Goal: Information Seeking & Learning: Check status

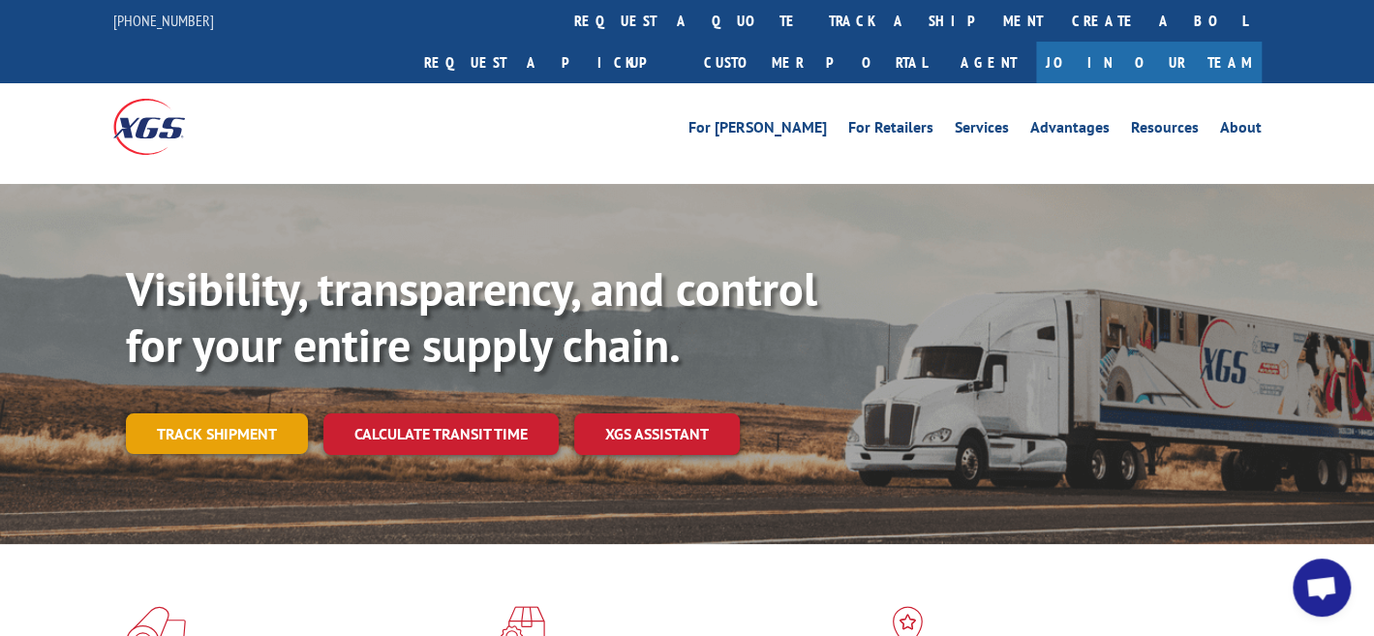
click at [208, 413] on link "Track shipment" at bounding box center [217, 433] width 182 height 41
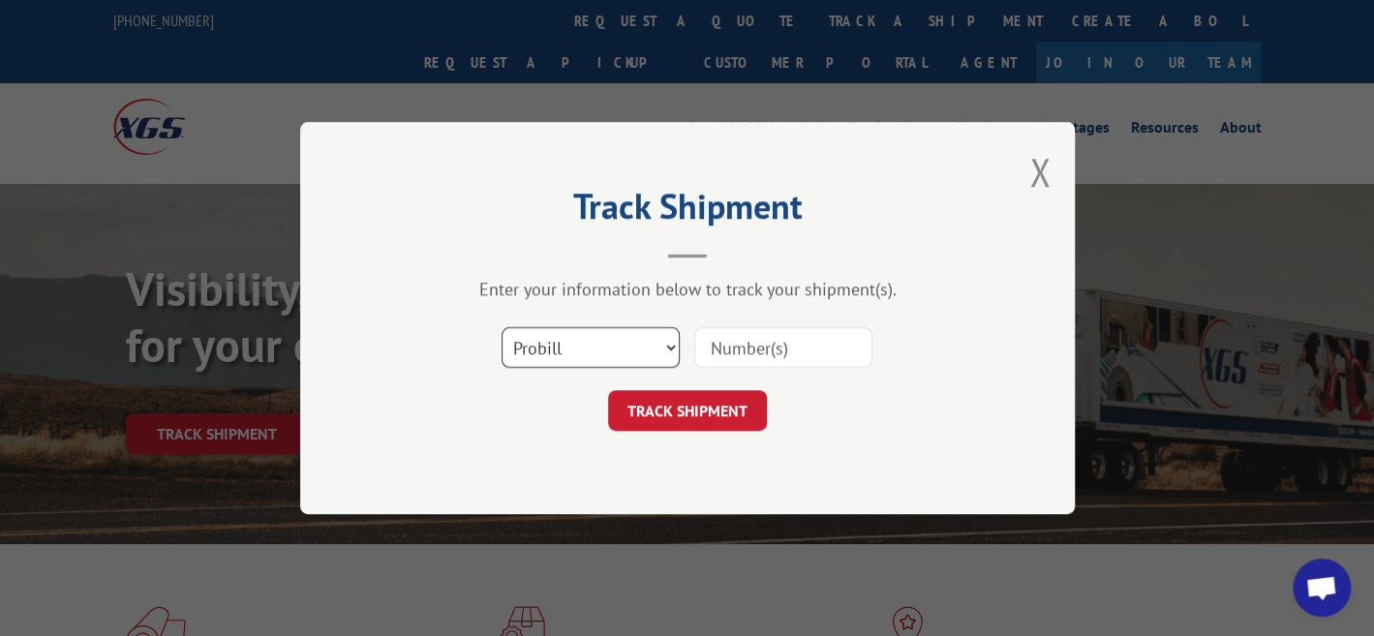
click at [559, 341] on select "Select category... Probill BOL PO" at bounding box center [590, 347] width 178 height 41
select select "po"
click at [501, 327] on select "Select category... Probill BOL PO" at bounding box center [590, 347] width 178 height 41
click at [744, 347] on input at bounding box center [783, 347] width 178 height 41
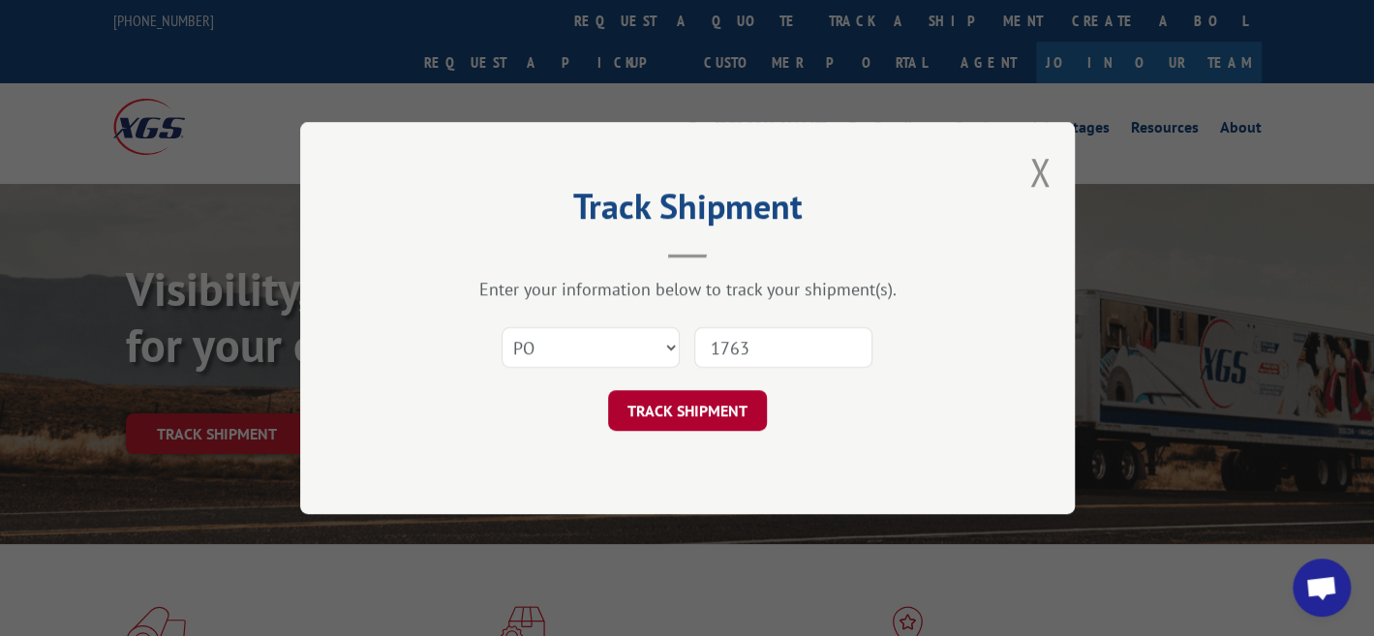
type input "17633549"
click at [706, 400] on button "TRACK SHIPMENT" at bounding box center [687, 410] width 159 height 41
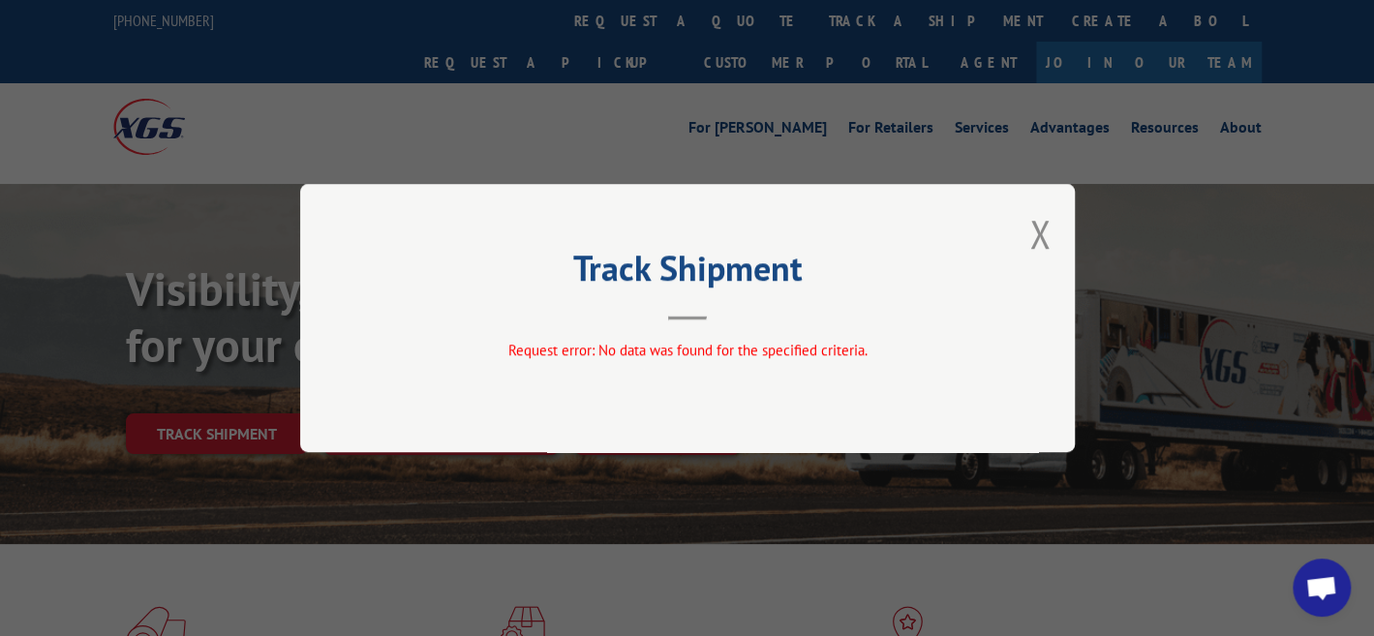
click at [706, 400] on div "Track Shipment Request error: No data was found for the specified criteria." at bounding box center [687, 318] width 774 height 268
